Goal: Task Accomplishment & Management: Manage account settings

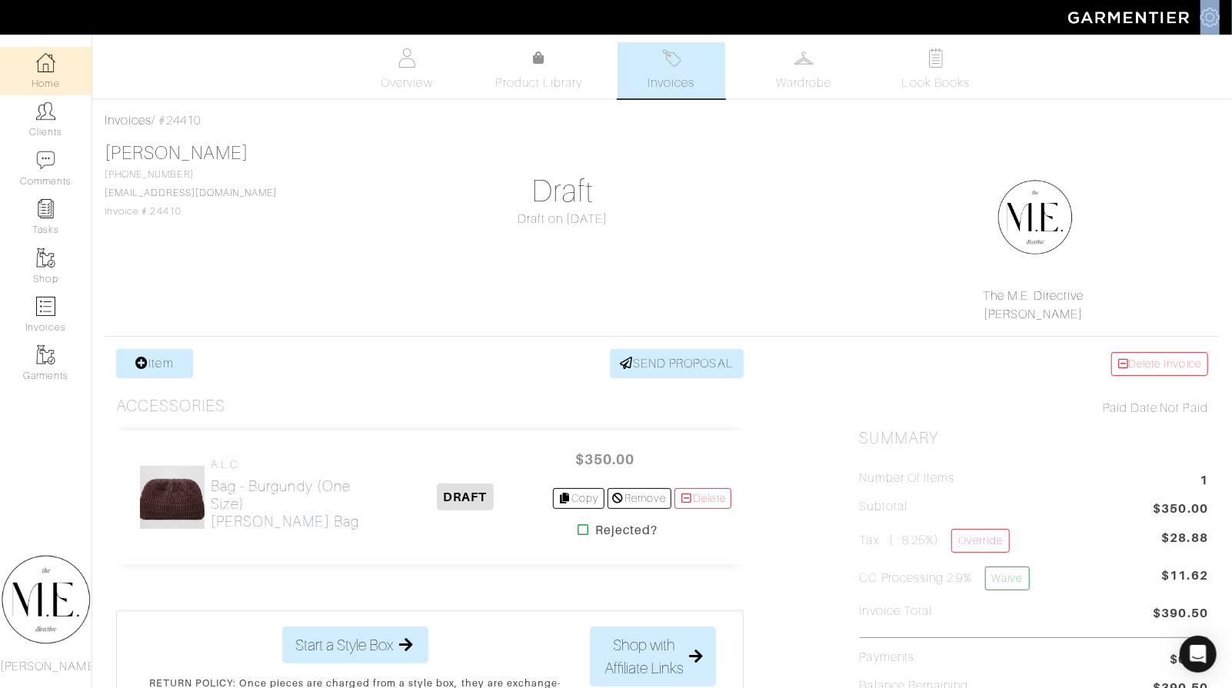
scroll to position [-1, 0]
click at [59, 88] on link "Home" at bounding box center [46, 71] width 92 height 48
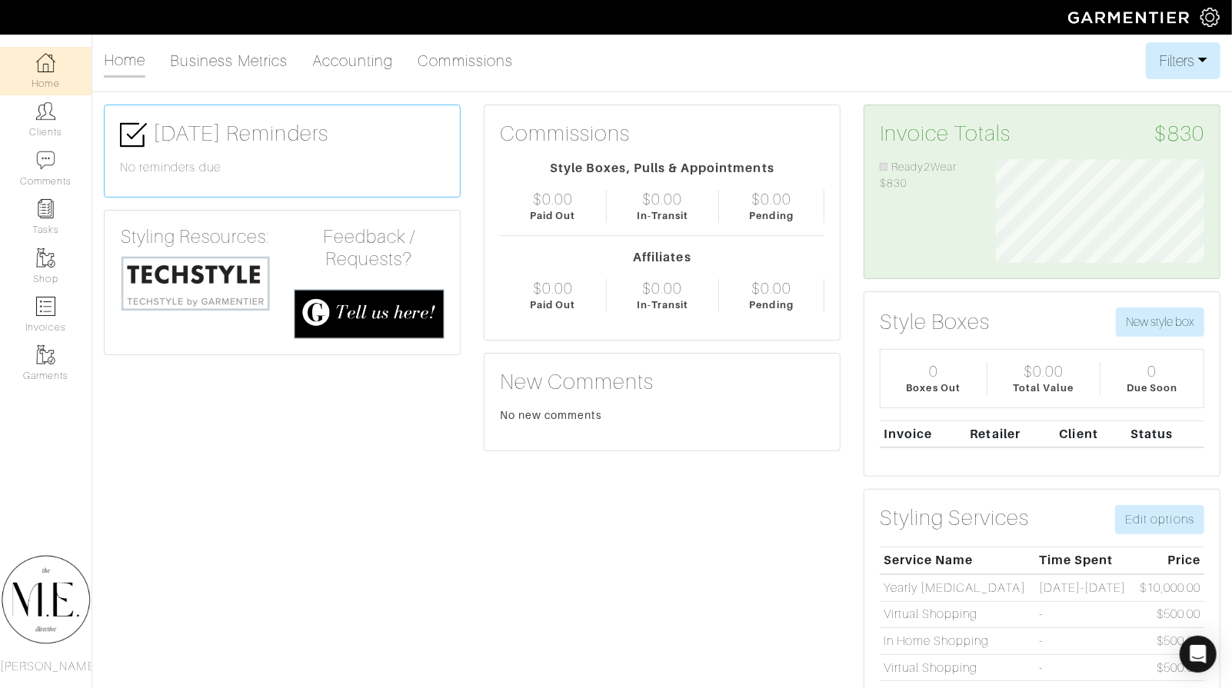
scroll to position [104, 232]
click at [33, 121] on link "Clients" at bounding box center [46, 119] width 92 height 48
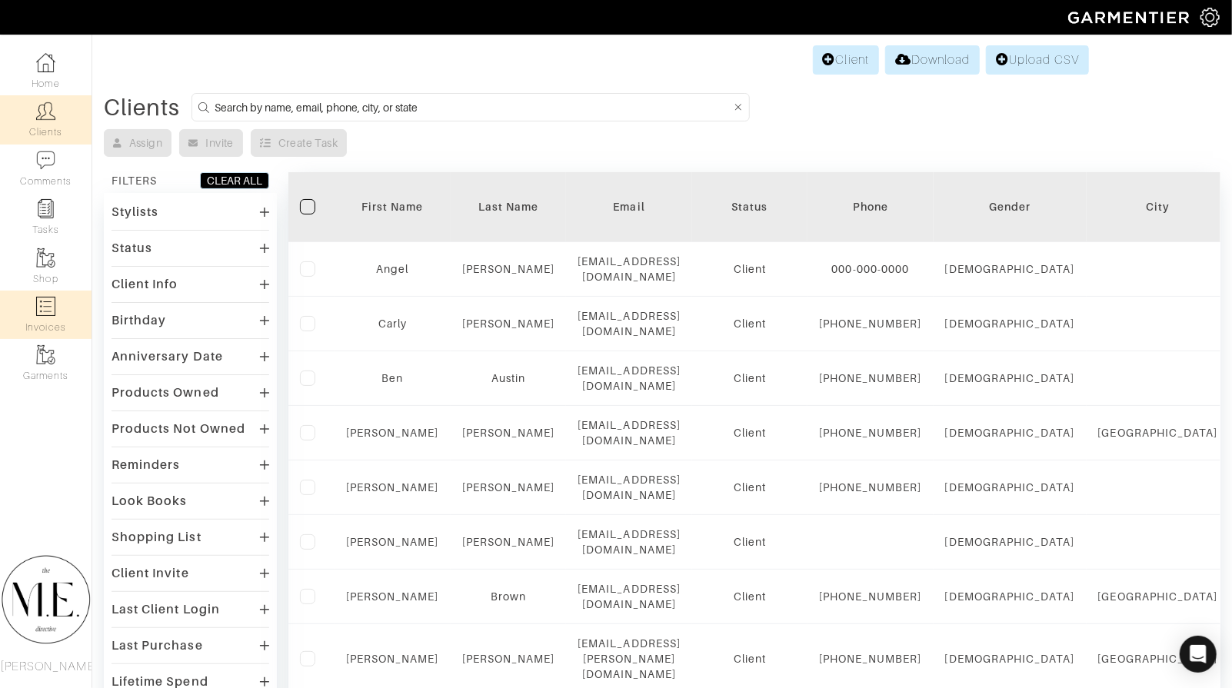
click at [61, 317] on link "Invoices" at bounding box center [46, 315] width 92 height 48
select select
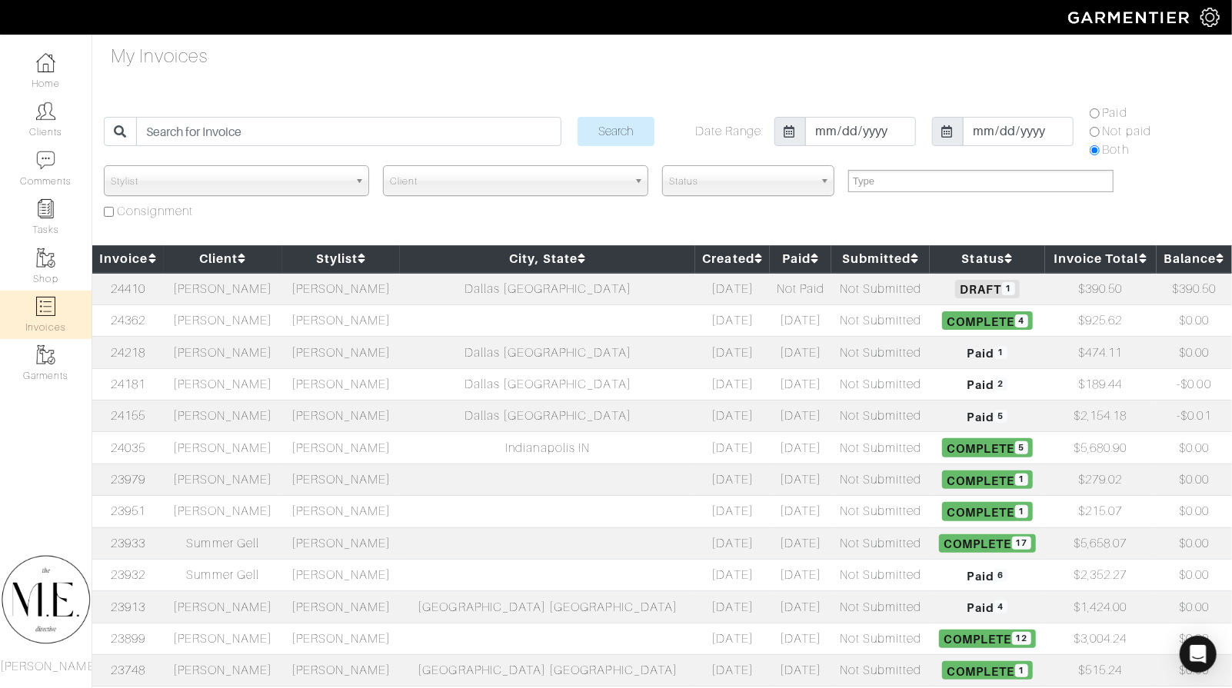
click at [755, 172] on span "Status" at bounding box center [741, 181] width 145 height 31
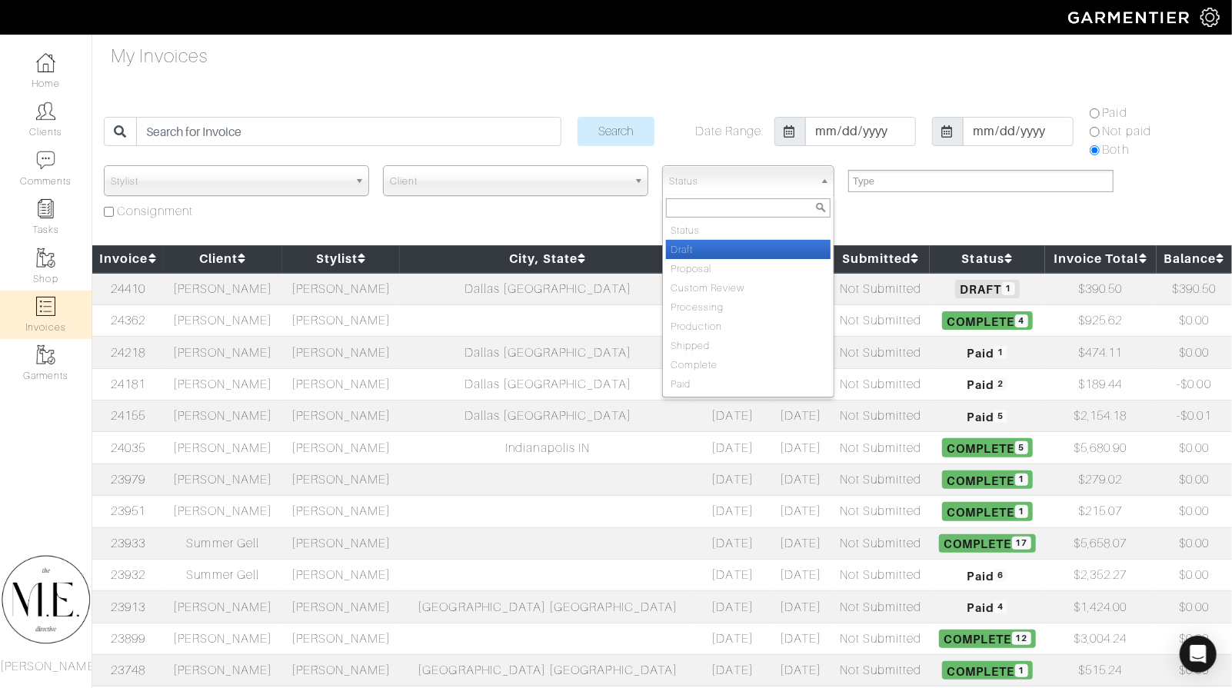
click at [742, 252] on li "Draft" at bounding box center [748, 249] width 165 height 19
select select "Draft"
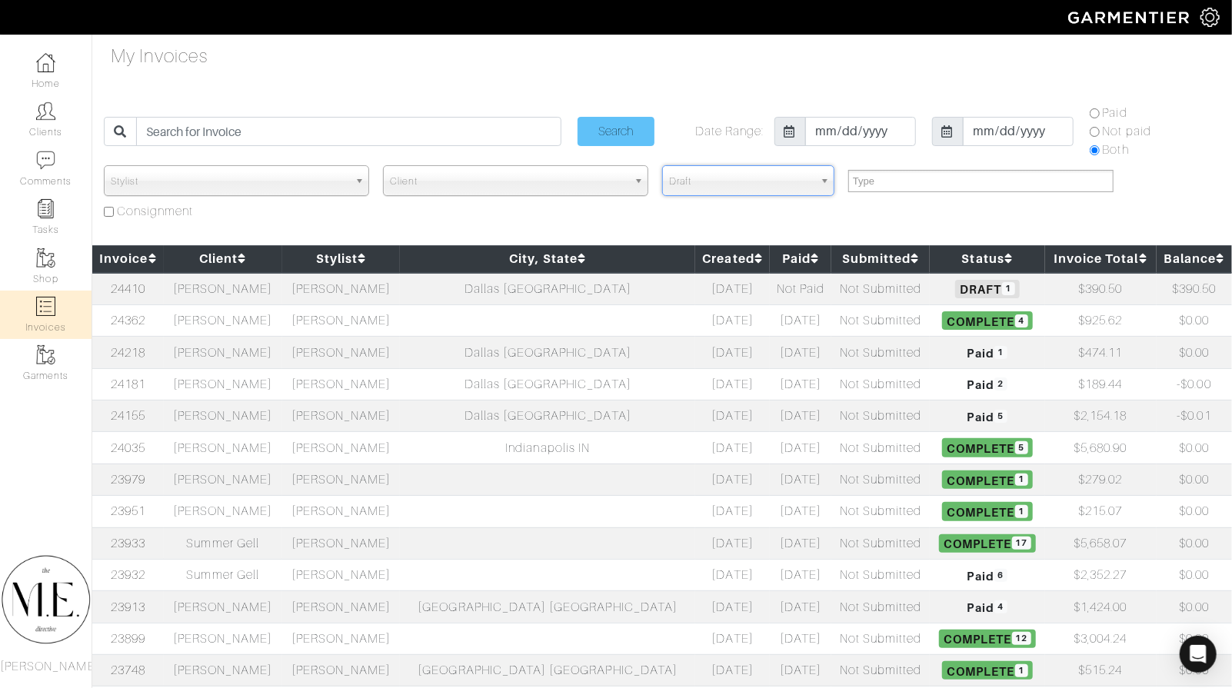
click at [618, 135] on input "Search" at bounding box center [616, 131] width 77 height 29
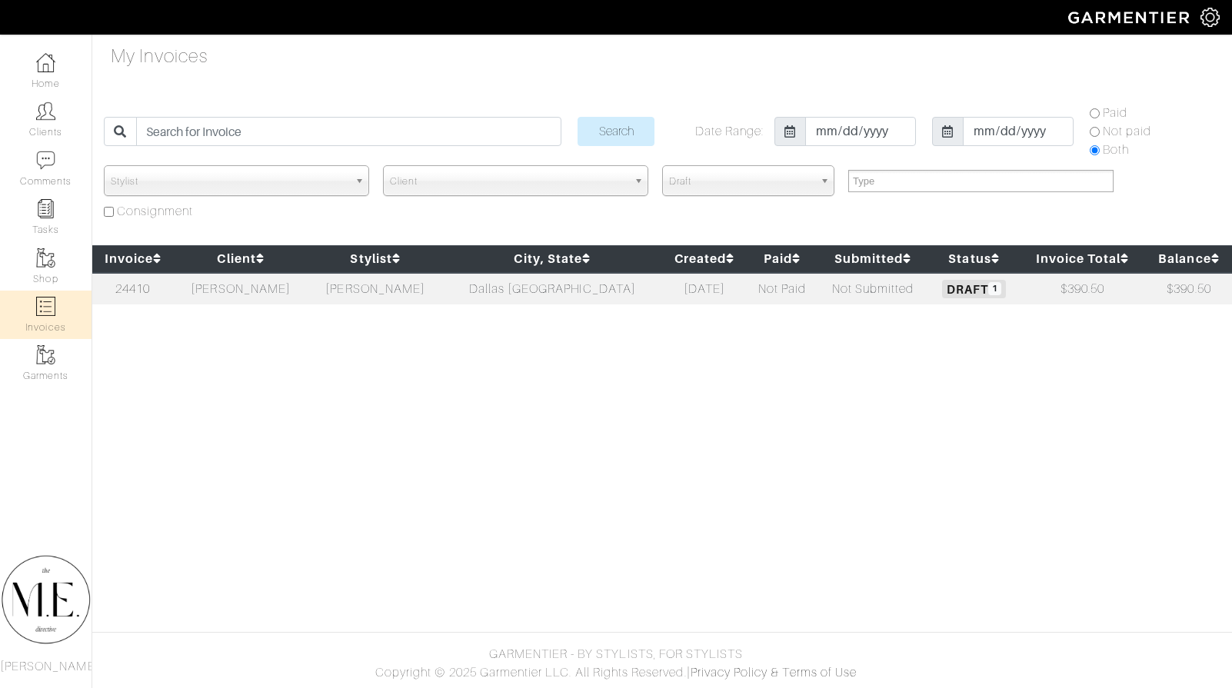
select select
click at [536, 280] on td "Dallas [GEOGRAPHIC_DATA]" at bounding box center [552, 289] width 219 height 32
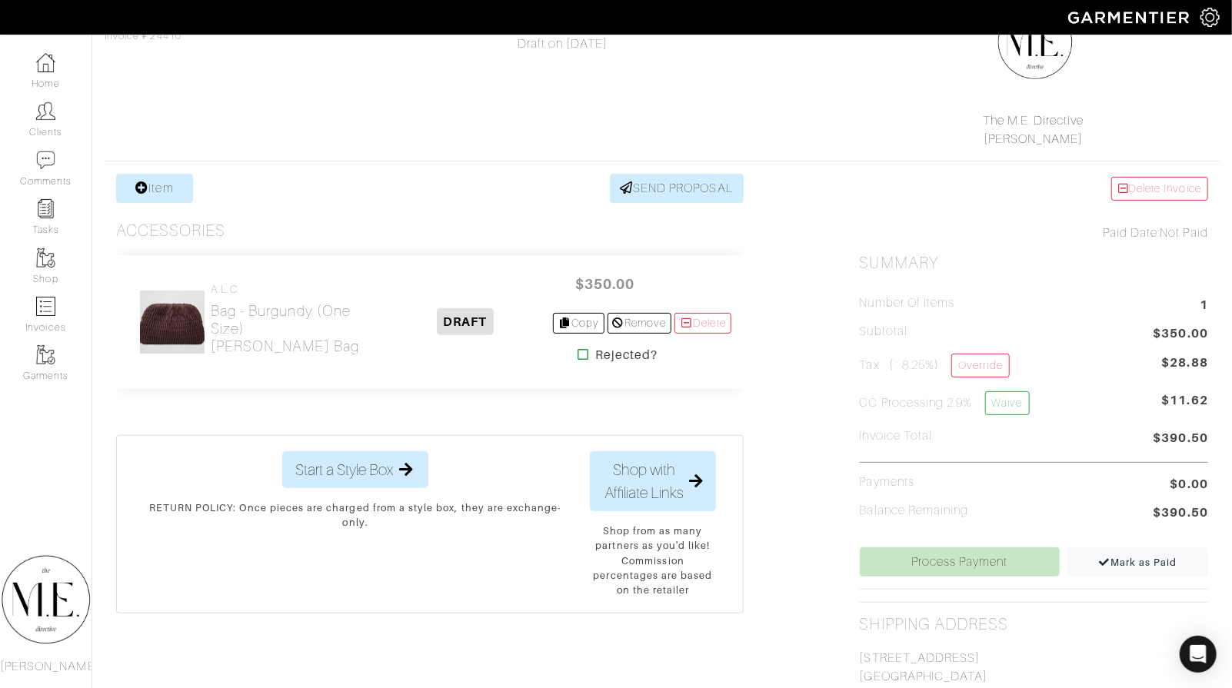
scroll to position [325, 0]
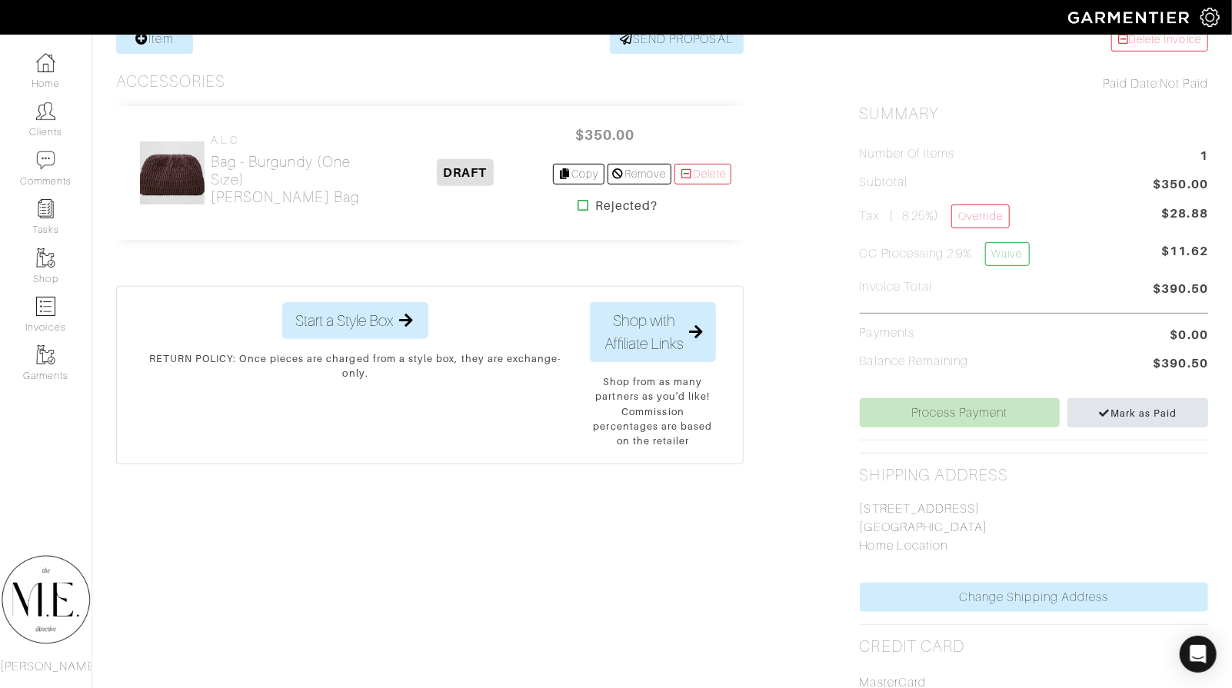
click at [1121, 413] on span "Mark as Paid" at bounding box center [1137, 414] width 79 height 12
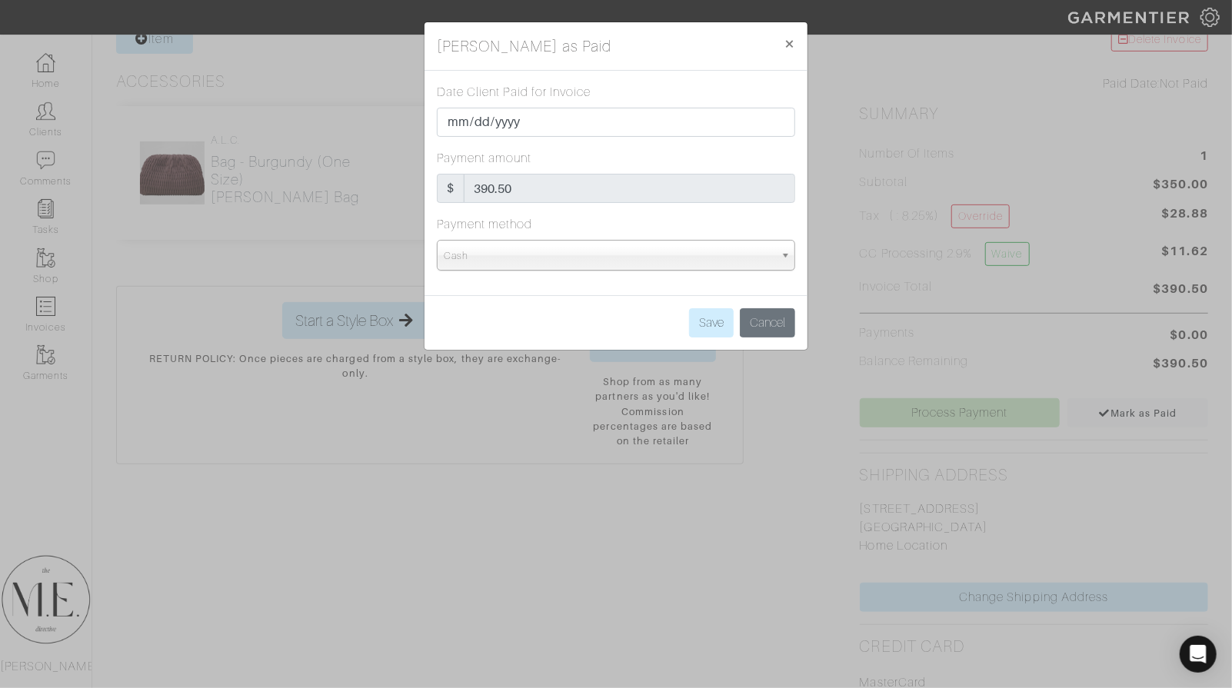
click at [644, 269] on div "Date Client Paid for Invoice [DATE] Payment amount $ 390.50 Payment method Cash…" at bounding box center [616, 183] width 383 height 225
click at [649, 264] on span "Cash" at bounding box center [609, 256] width 331 height 31
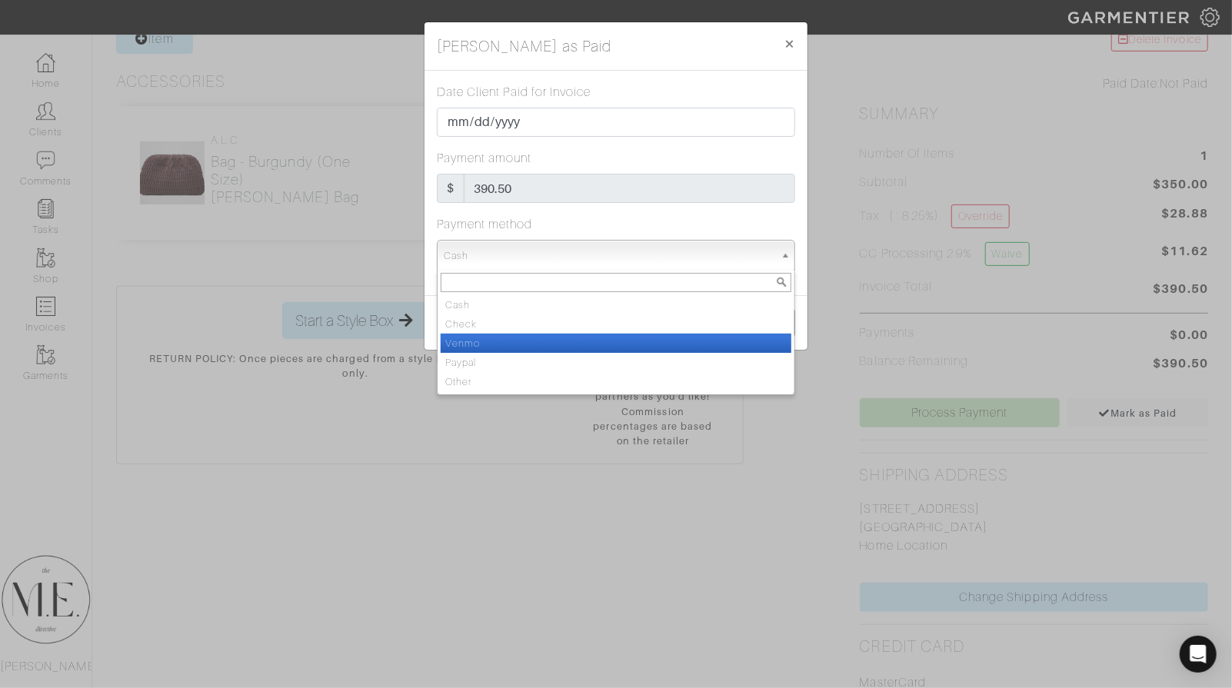
click at [618, 342] on li "Venmo" at bounding box center [616, 343] width 351 height 19
select select "Venmo"
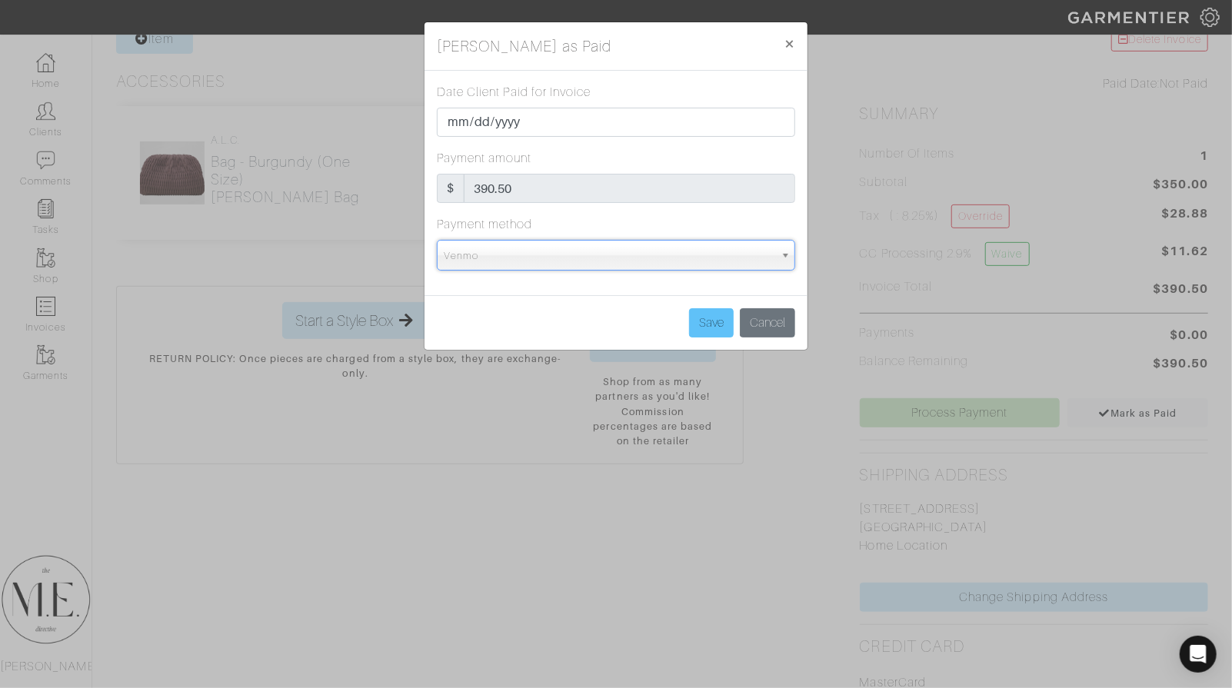
click at [716, 320] on input "Save" at bounding box center [711, 322] width 45 height 29
type input "Save"
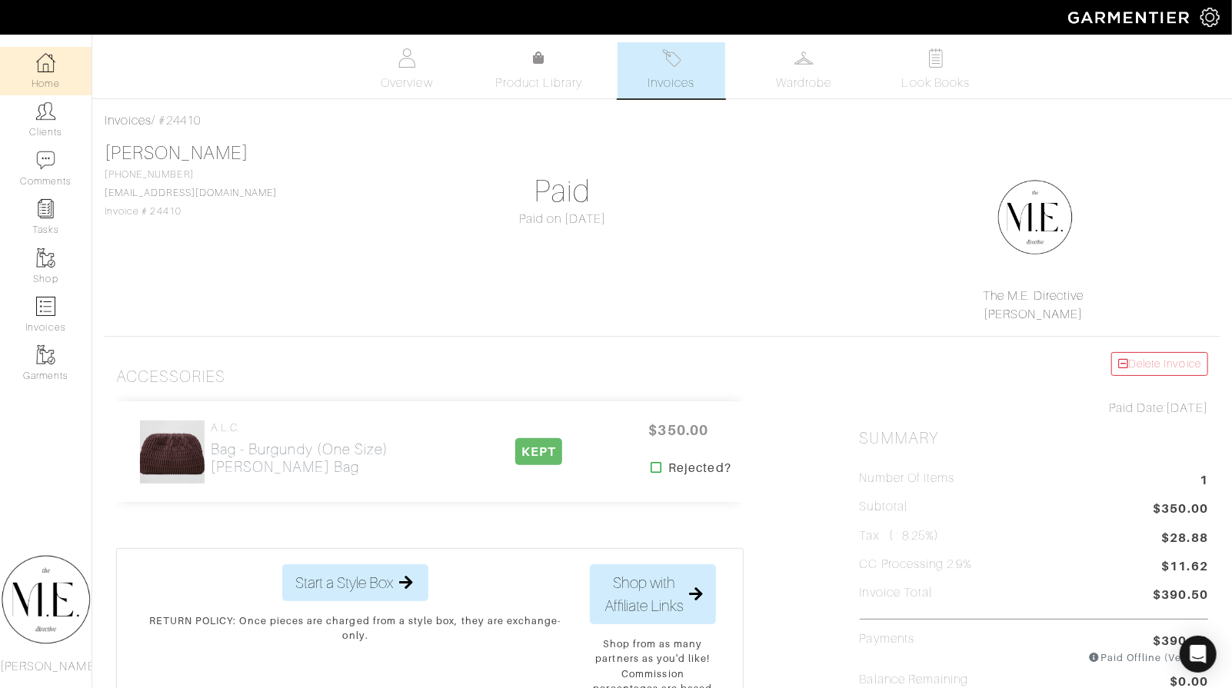
click at [64, 75] on link "Home" at bounding box center [46, 71] width 92 height 48
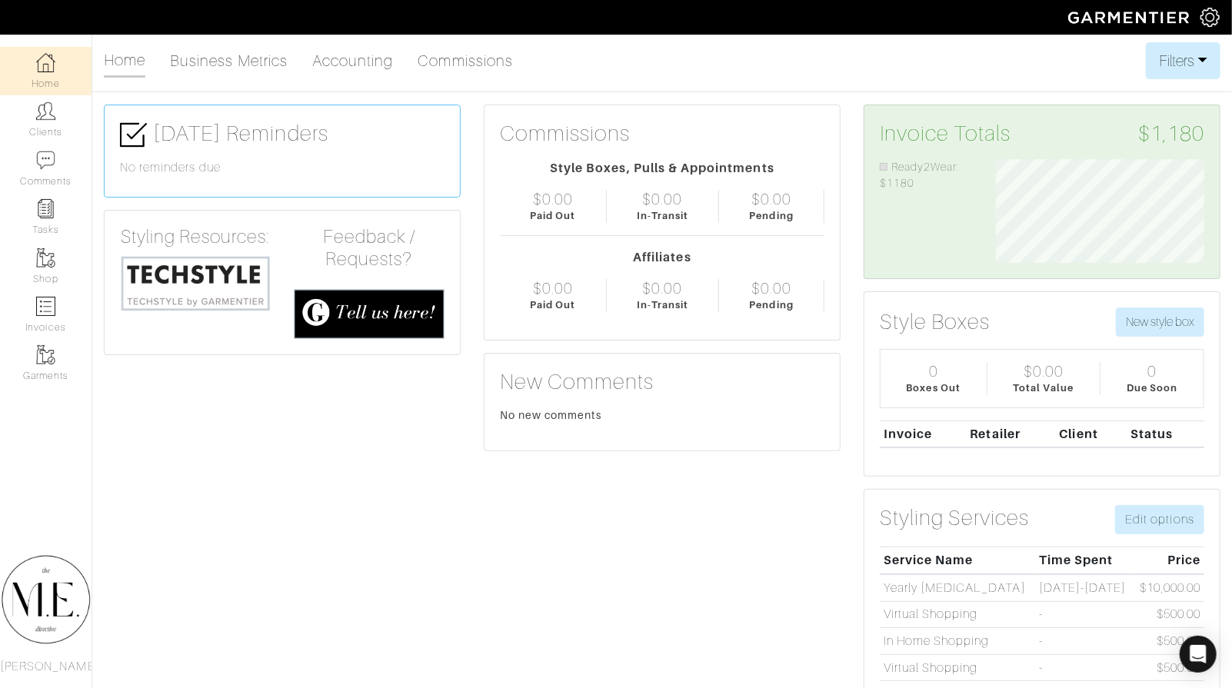
scroll to position [104, 232]
